Goal: Task Accomplishment & Management: Use online tool/utility

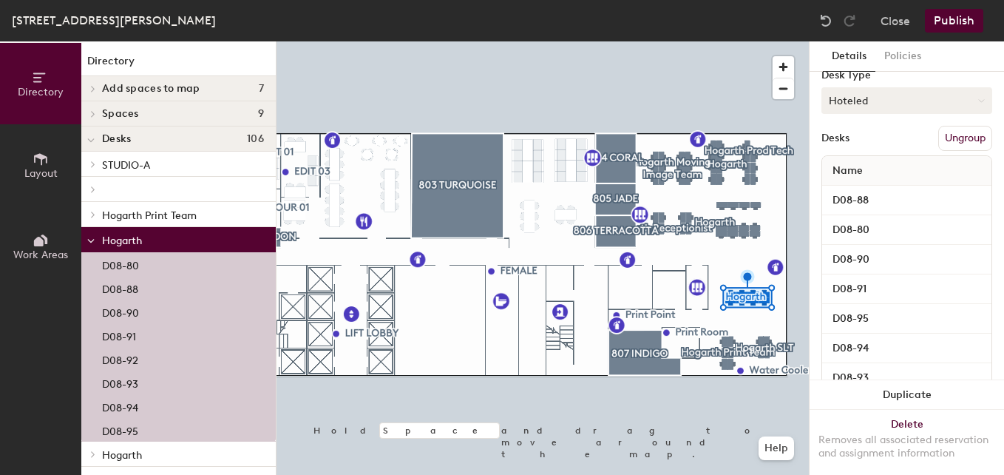
scroll to position [140, 0]
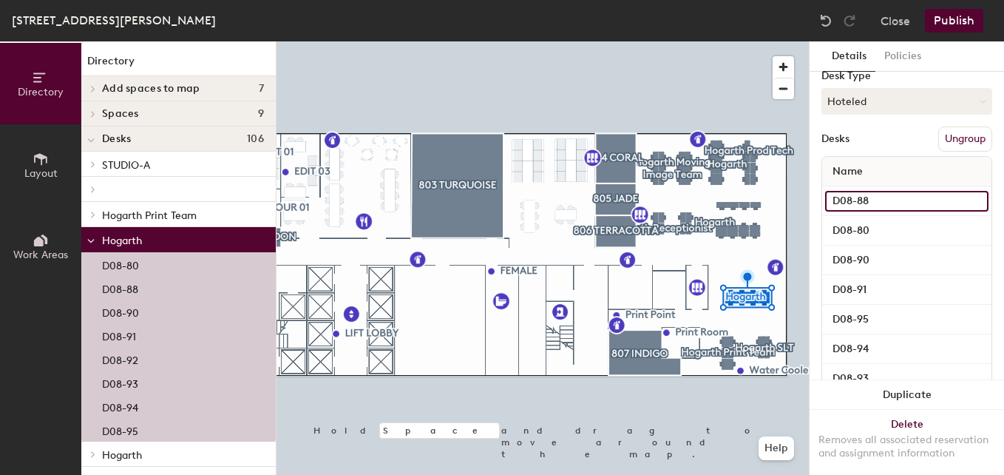
click at [866, 202] on input "D08-88" at bounding box center [906, 201] width 163 height 21
click at [908, 197] on input "D08-88" at bounding box center [906, 201] width 163 height 21
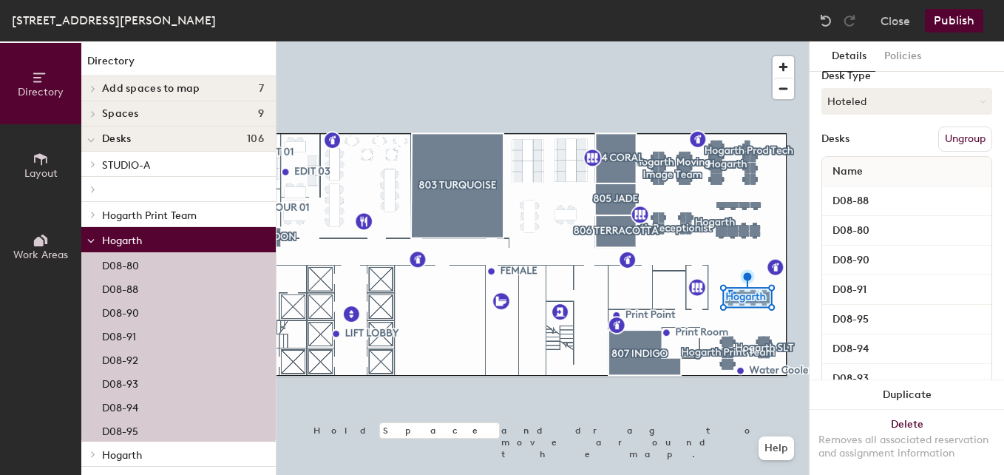
click at [937, 247] on div "D08-90" at bounding box center [906, 260] width 169 height 30
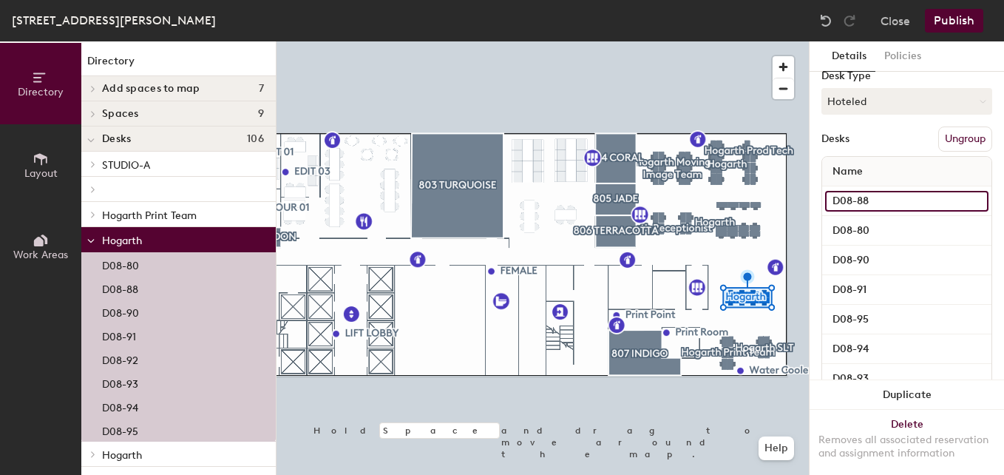
click at [958, 204] on input "D08-88" at bounding box center [906, 201] width 163 height 21
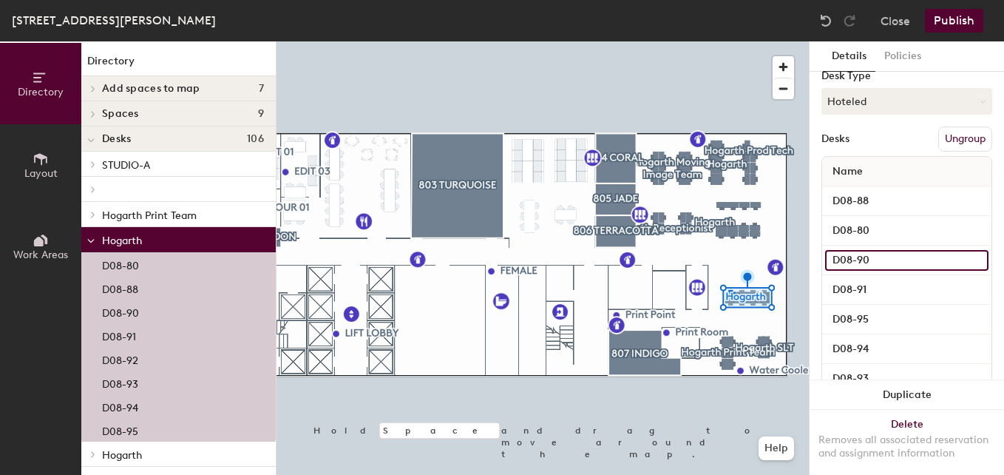
click at [954, 252] on input "D08-90" at bounding box center [906, 260] width 163 height 21
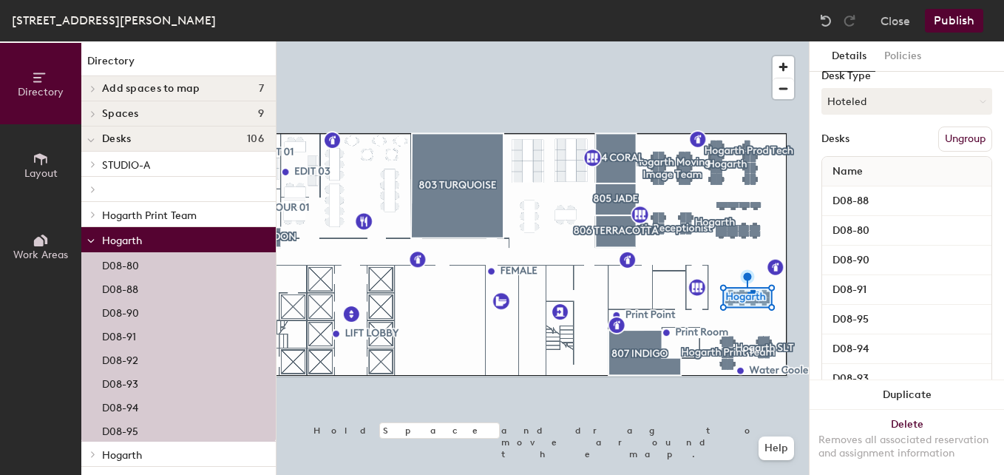
click at [883, 125] on div "Hogarth Amenities 1 27 inch 4K wide gamut production-spec monitor Desk Type Hot…" at bounding box center [906, 187] width 171 height 489
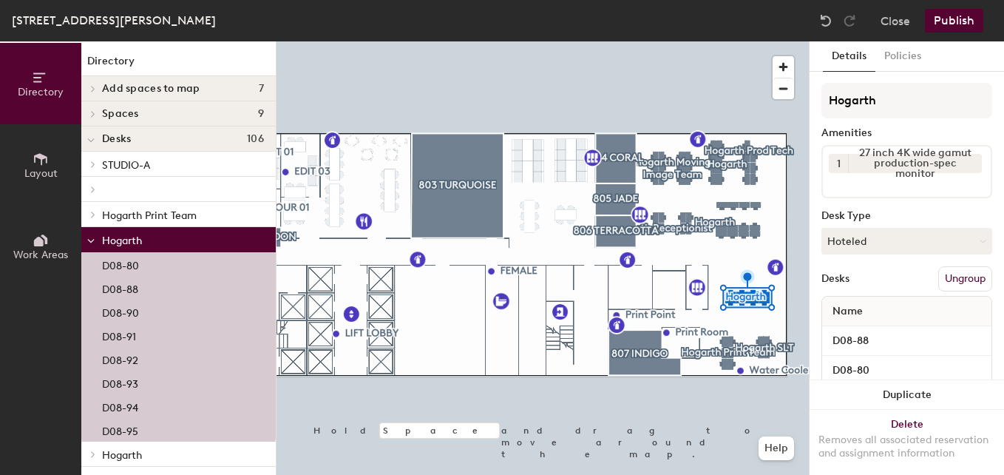
click at [152, 264] on div "D08-80" at bounding box center [178, 264] width 194 height 24
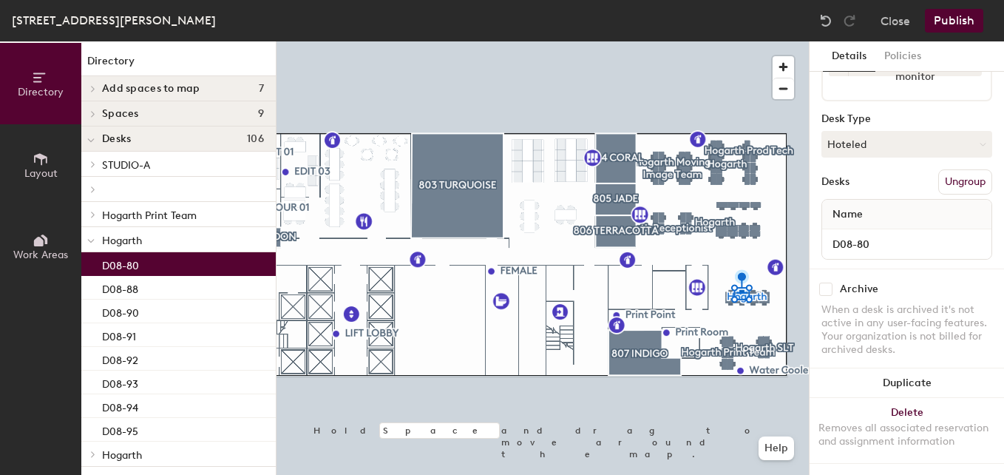
scroll to position [109, 0]
click at [963, 169] on button "Ungroup" at bounding box center [965, 181] width 54 height 25
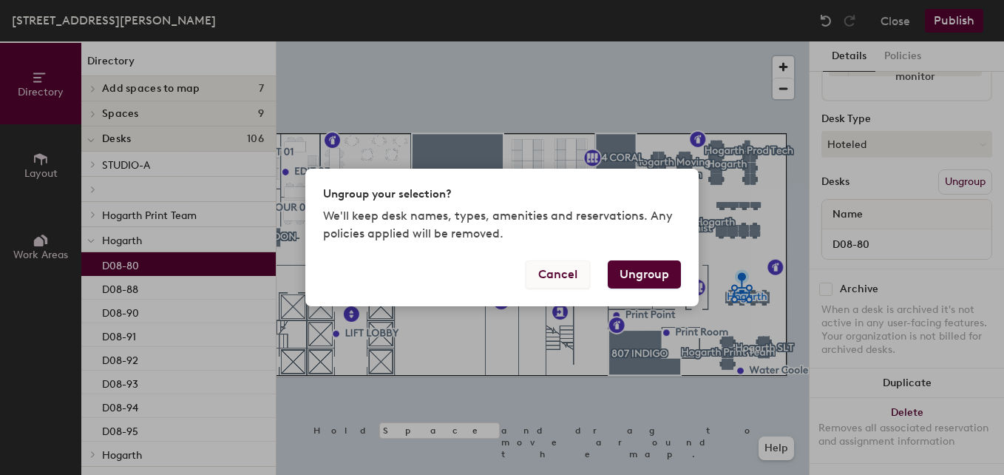
click at [574, 270] on button "Cancel" at bounding box center [558, 274] width 64 height 28
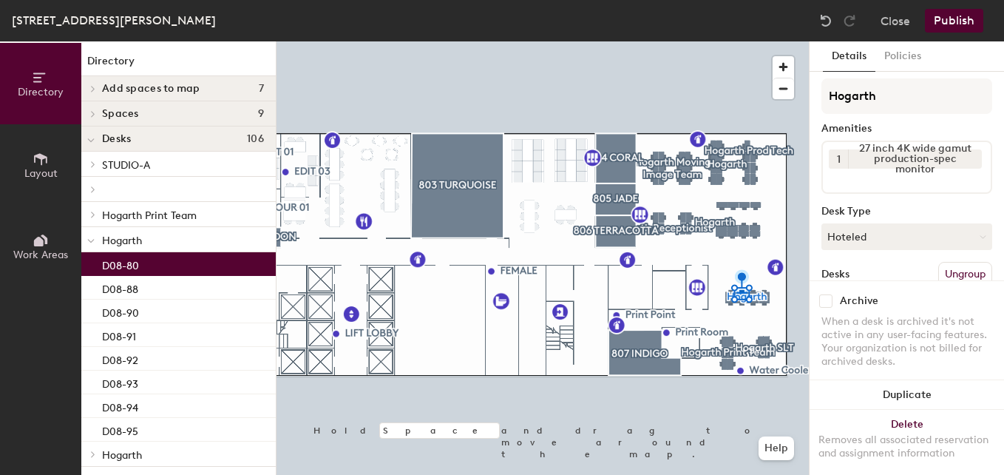
scroll to position [0, 0]
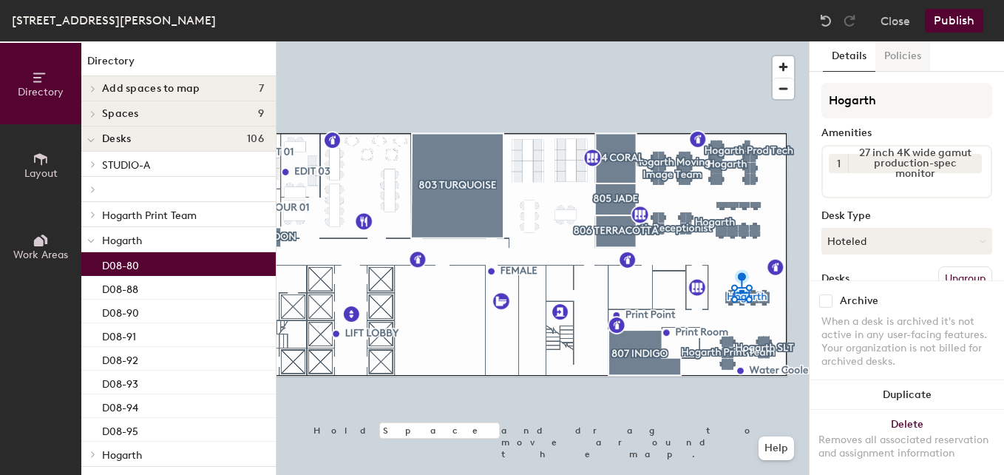
click at [906, 59] on button "Policies" at bounding box center [902, 56] width 55 height 30
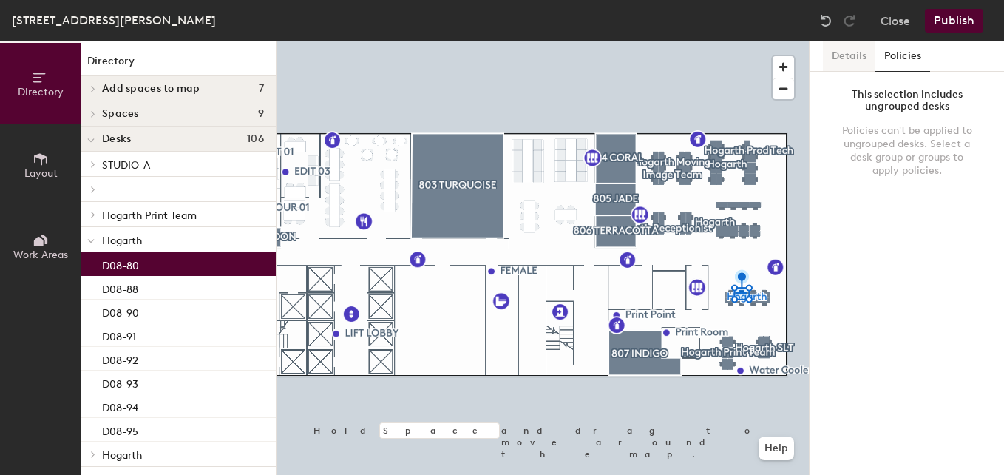
click at [854, 67] on button "Details" at bounding box center [849, 56] width 52 height 30
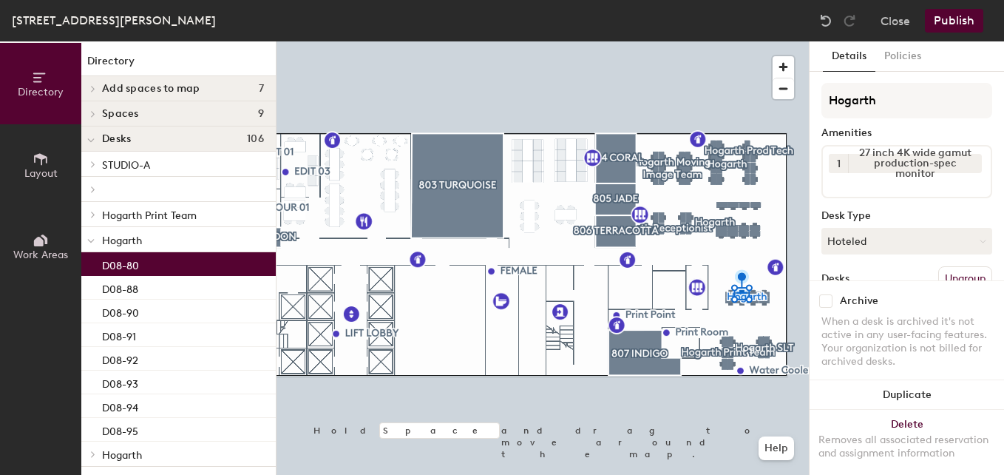
scroll to position [110, 0]
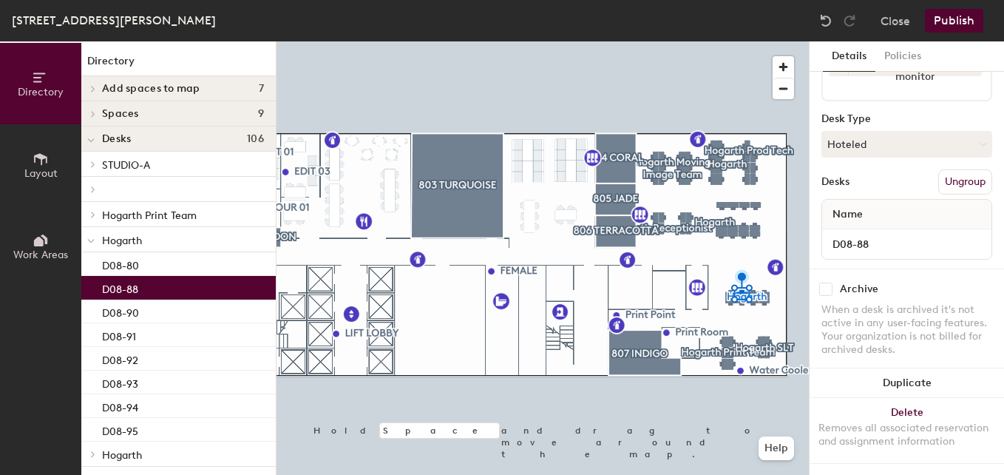
click at [165, 286] on div "D08-88" at bounding box center [178, 288] width 194 height 24
